Goal: Check status: Check status

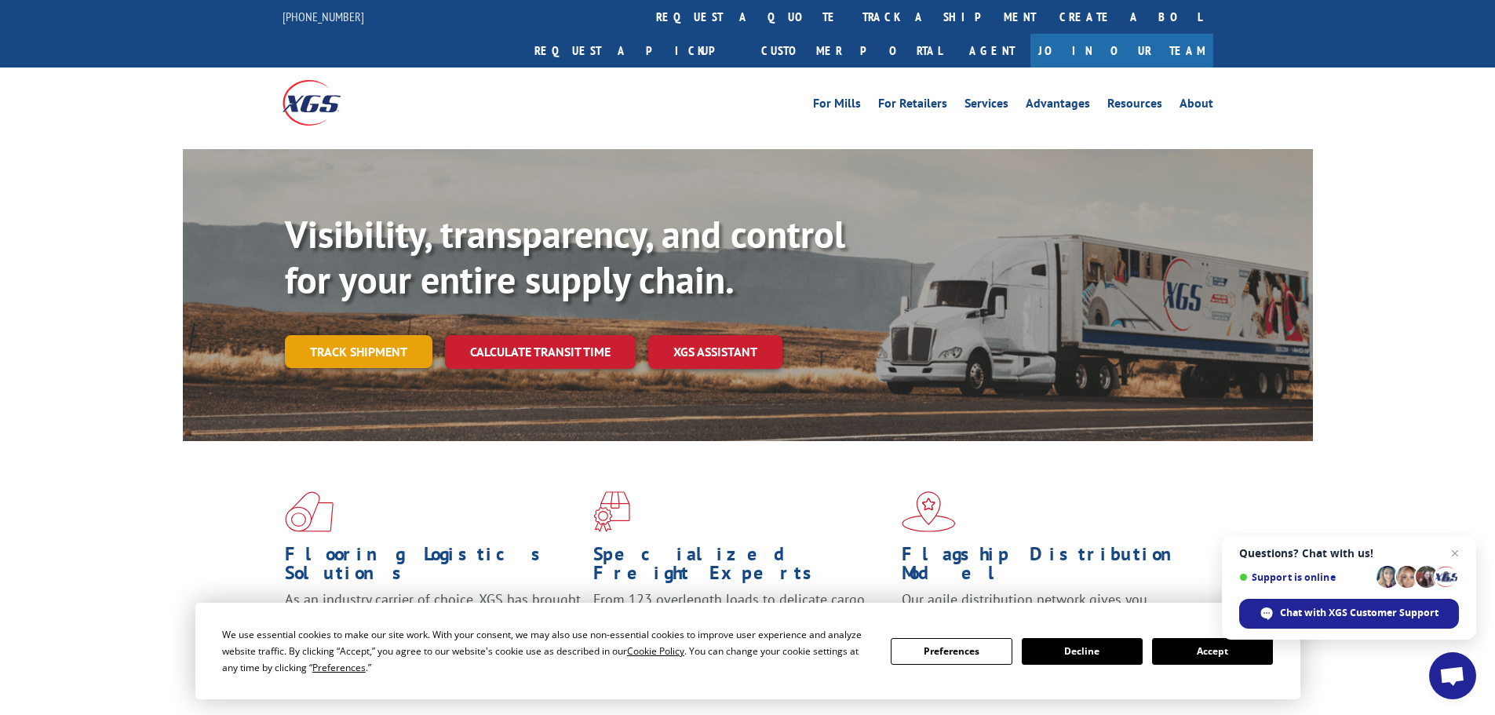
click at [395, 335] on link "Track shipment" at bounding box center [359, 351] width 148 height 33
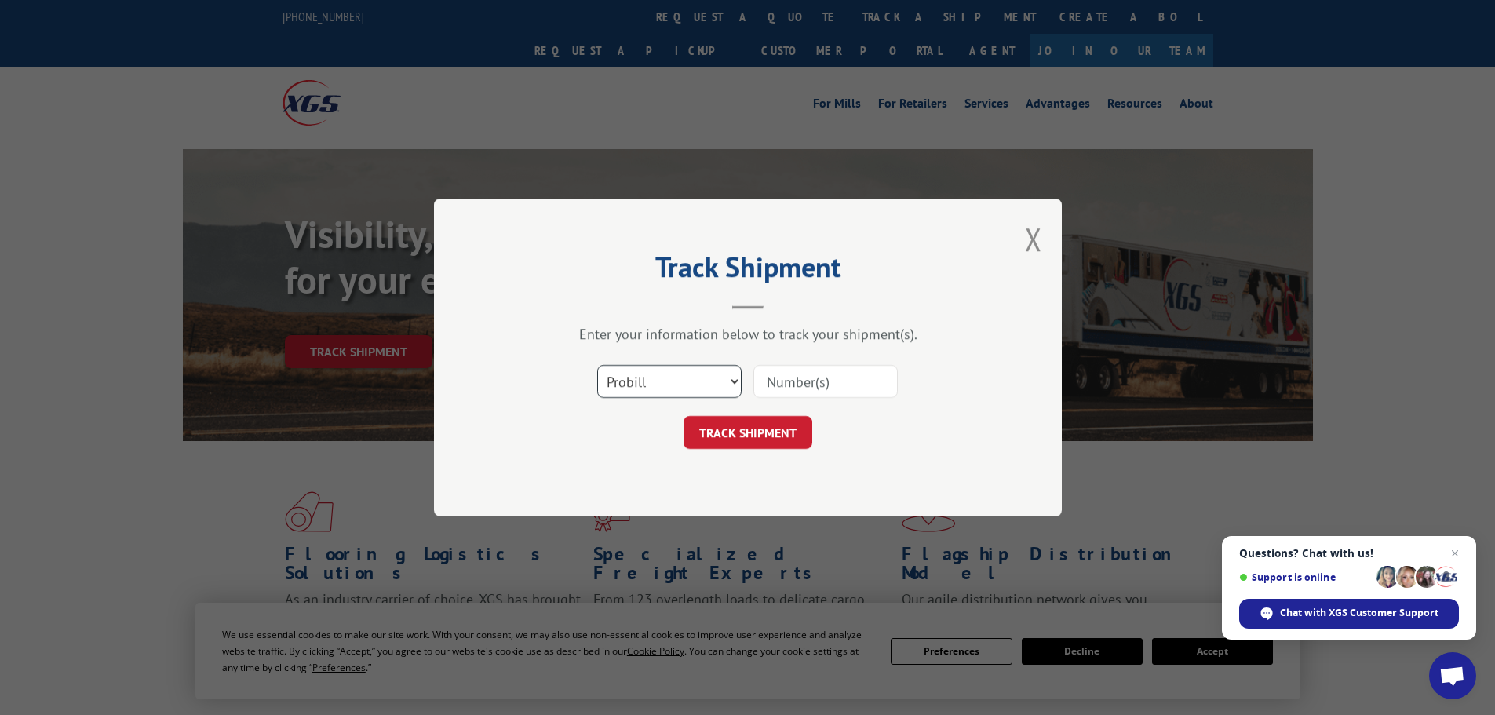
click at [645, 387] on select "Select category... Probill BOL PO" at bounding box center [669, 381] width 144 height 33
select select "bol"
click at [597, 365] on select "Select category... Probill BOL PO" at bounding box center [669, 381] width 144 height 33
click at [773, 386] on input at bounding box center [825, 381] width 144 height 33
paste input "6006084"
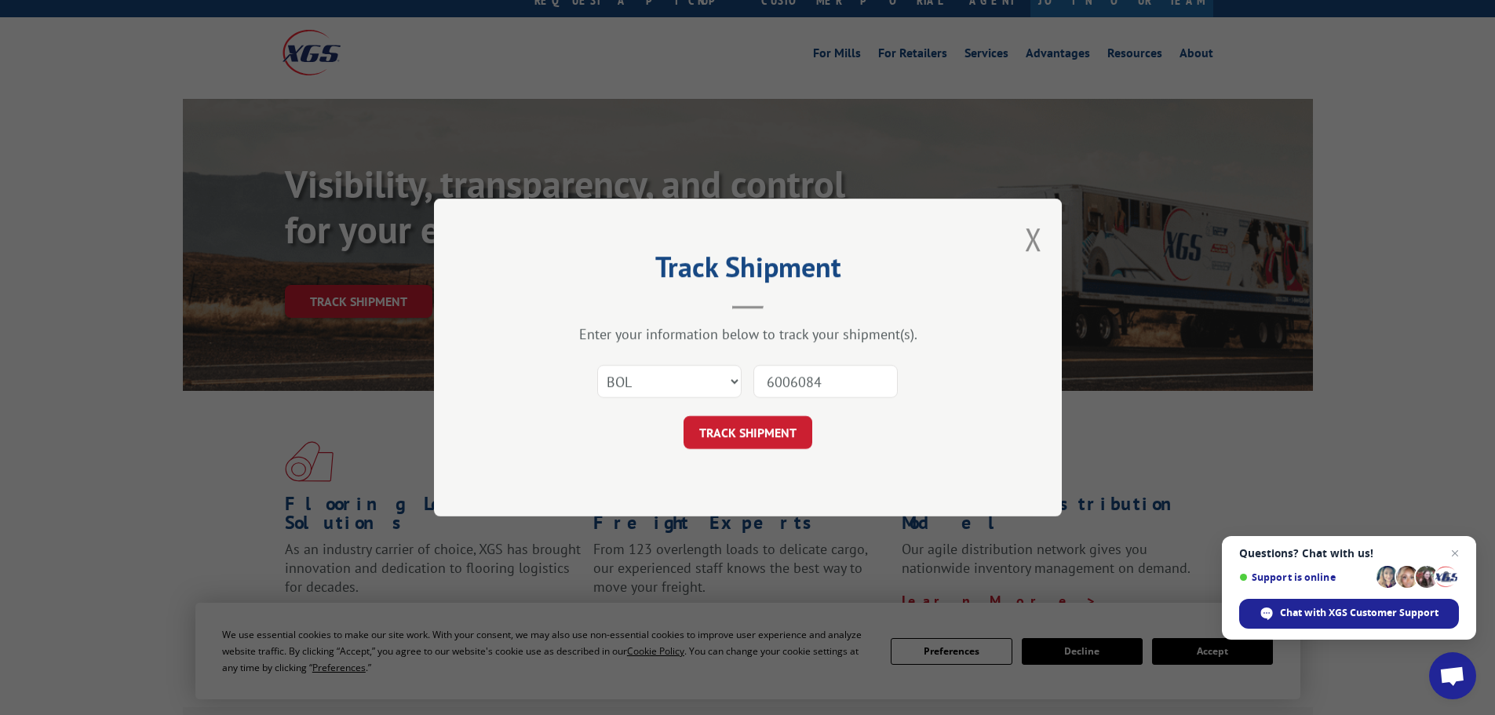
scroll to position [78, 0]
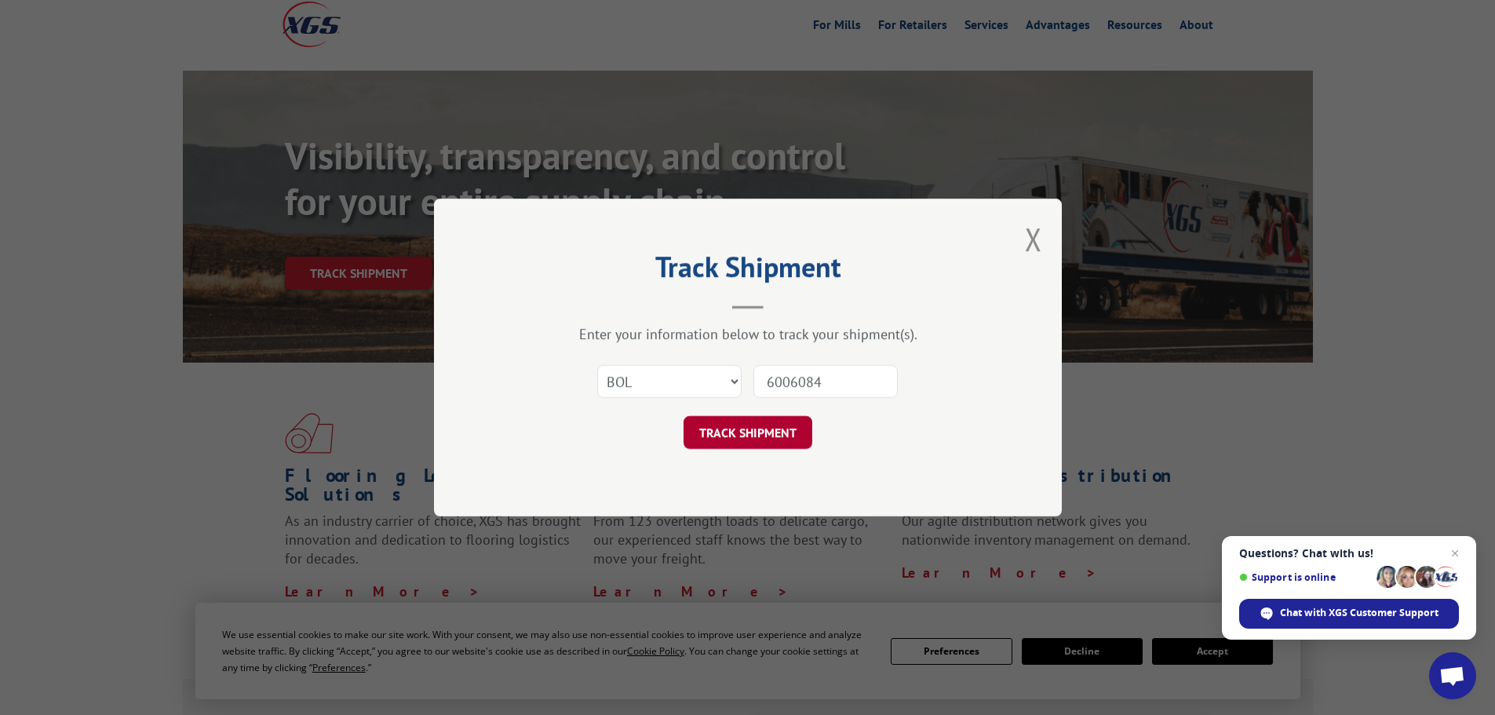
type input "6006084"
click at [745, 438] on button "TRACK SHIPMENT" at bounding box center [747, 432] width 129 height 33
